Goal: Transaction & Acquisition: Download file/media

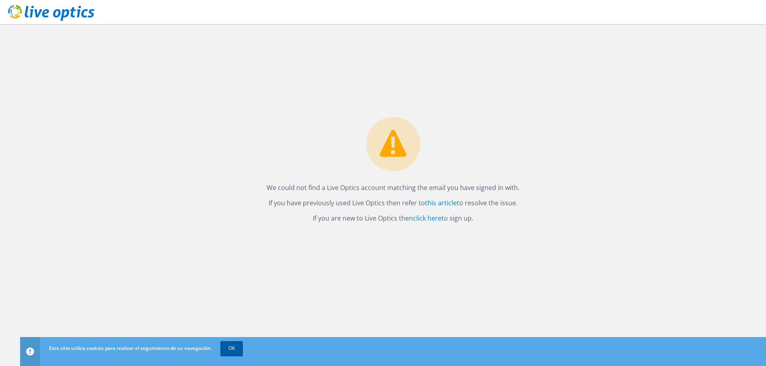
click at [226, 350] on link "OK" at bounding box center [231, 348] width 23 height 14
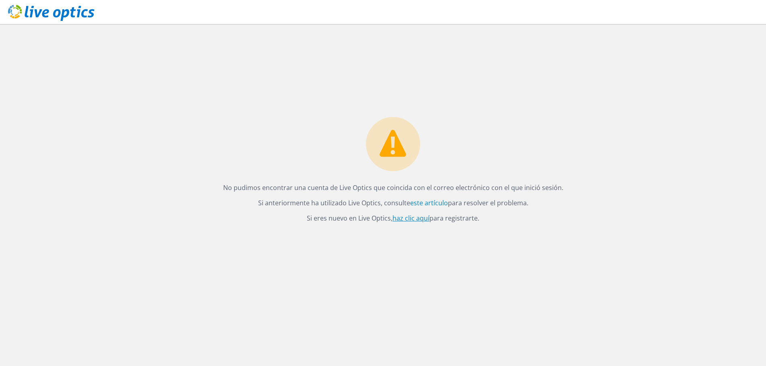
click at [406, 216] on font "haz clic aquí" at bounding box center [410, 218] width 37 height 9
click at [430, 216] on link "click here" at bounding box center [427, 218] width 29 height 9
click at [442, 207] on link "this article" at bounding box center [441, 203] width 32 height 9
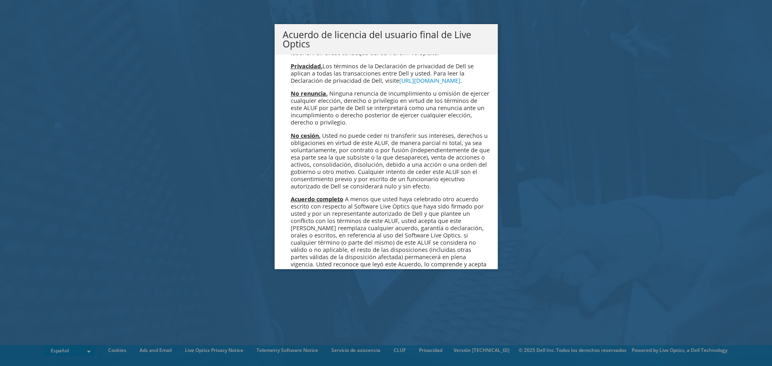
scroll to position [3408, 0]
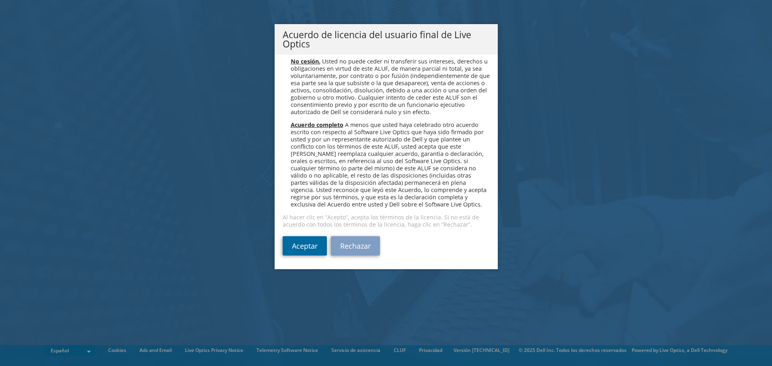
click at [293, 243] on link "Aceptar" at bounding box center [305, 245] width 44 height 19
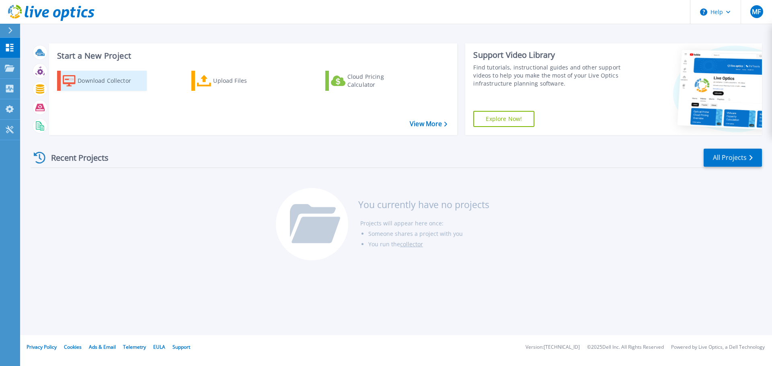
click at [93, 83] on div "Download Collector" at bounding box center [110, 81] width 64 height 16
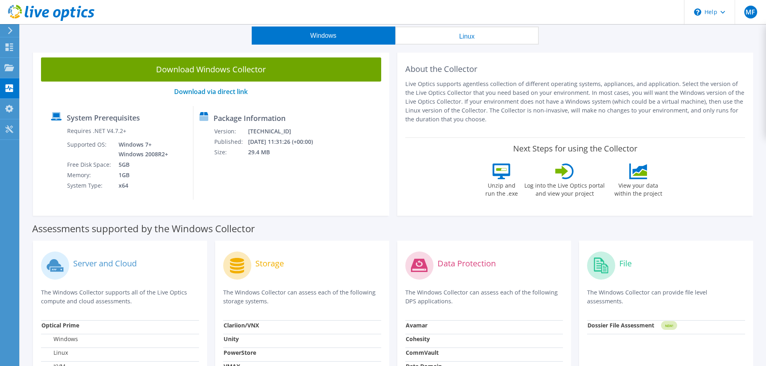
scroll to position [40, 0]
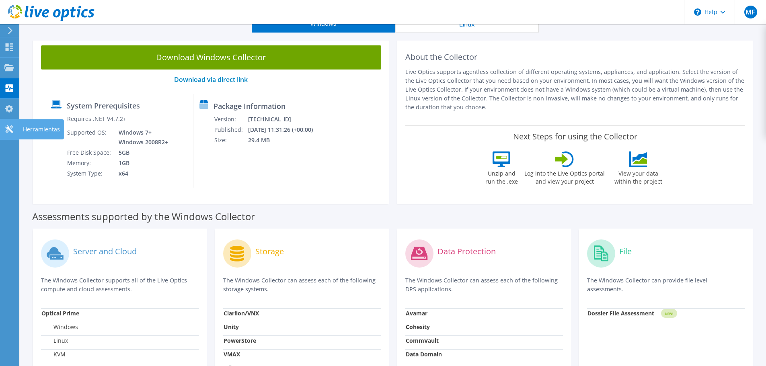
click at [10, 131] on icon at bounding box center [9, 129] width 10 height 8
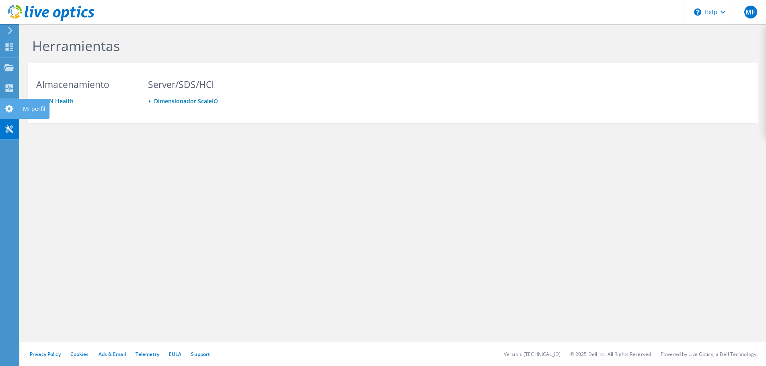
click at [11, 112] on icon at bounding box center [9, 109] width 10 height 8
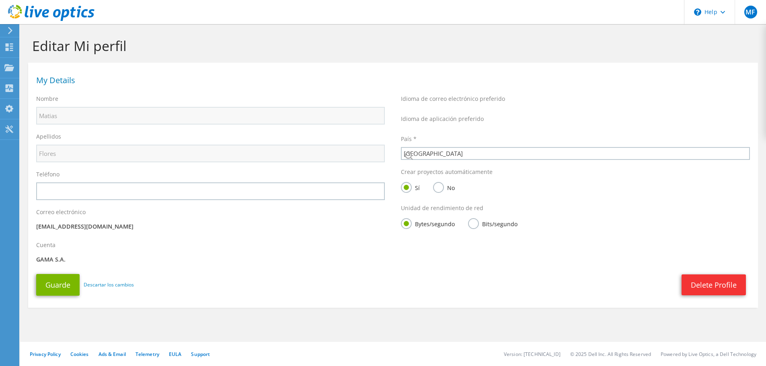
select select "10"
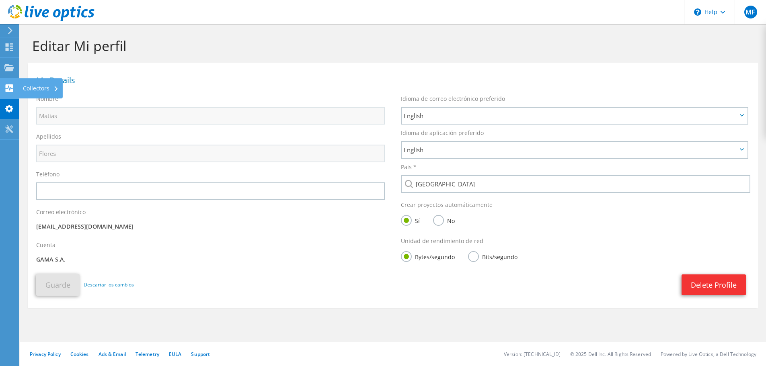
click at [7, 85] on use at bounding box center [10, 88] width 8 height 8
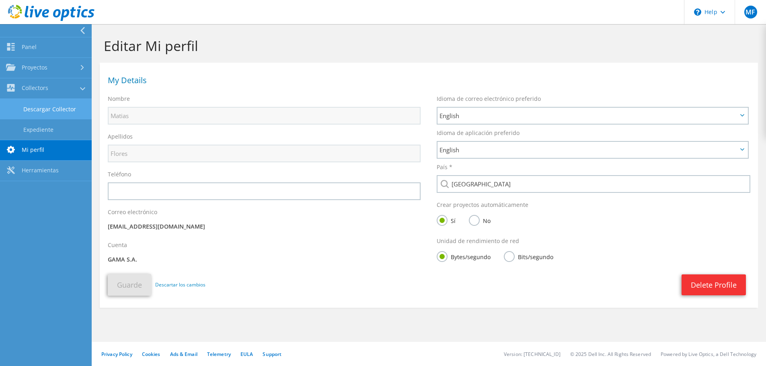
click at [41, 109] on link "Descargar Collector" at bounding box center [46, 109] width 92 height 20
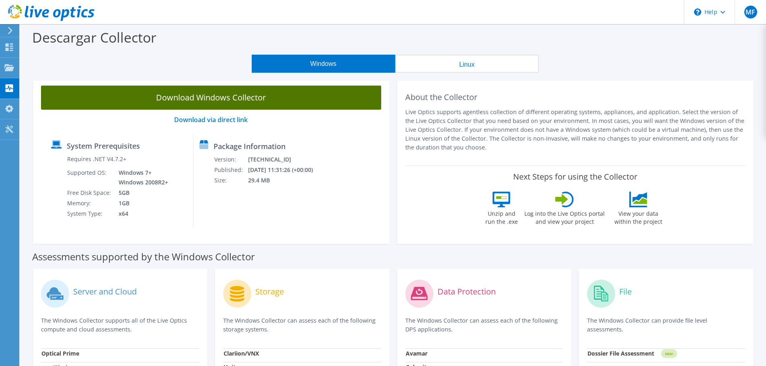
click at [215, 98] on link "Download Windows Collector" at bounding box center [211, 98] width 340 height 24
